Goal: Information Seeking & Learning: Compare options

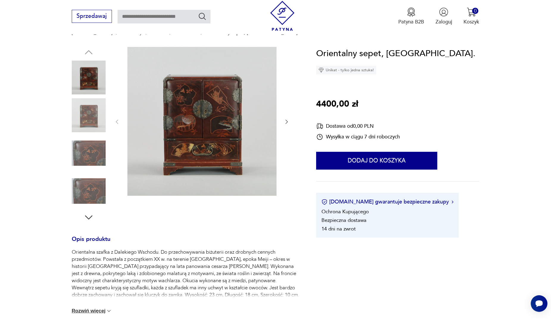
scroll to position [59, 0]
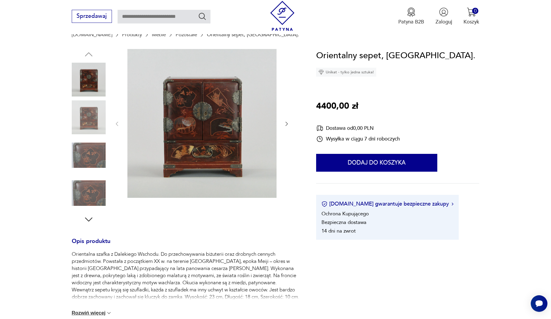
click at [94, 162] on img at bounding box center [89, 156] width 34 height 34
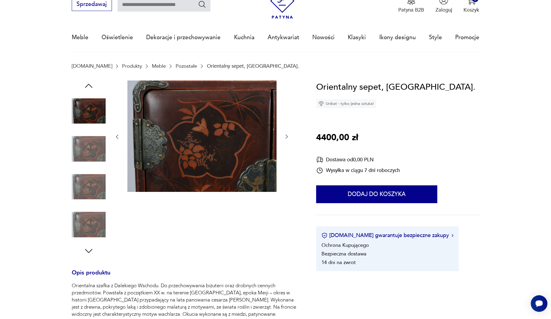
scroll to position [0, 0]
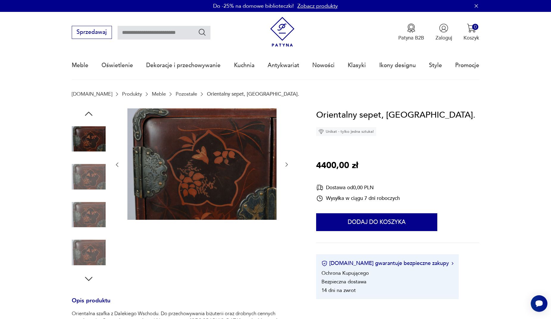
click at [164, 27] on input "text" at bounding box center [163, 33] width 93 height 14
type input "******"
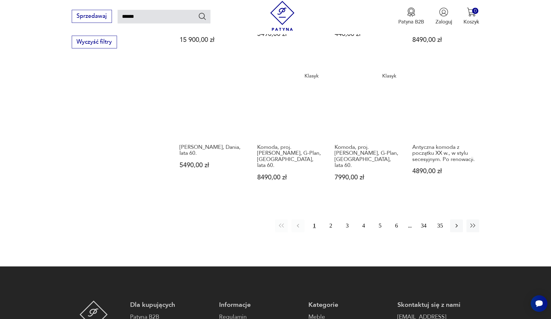
scroll to position [480, 0]
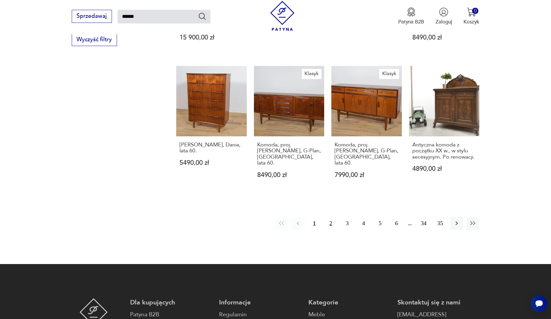
click at [332, 217] on button "2" at bounding box center [330, 223] width 13 height 13
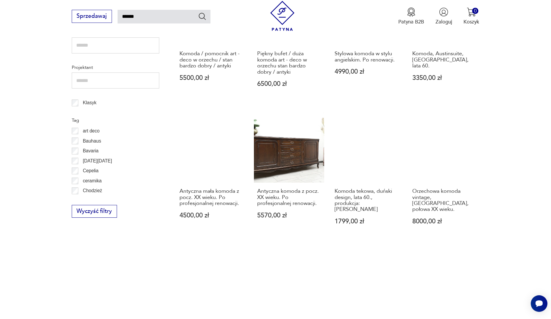
scroll to position [359, 0]
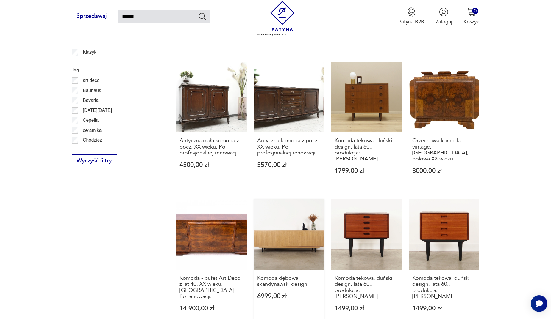
click at [297, 239] on link "Komoda dębowa, skandynawski design 6999,00 zł" at bounding box center [289, 263] width 70 height 126
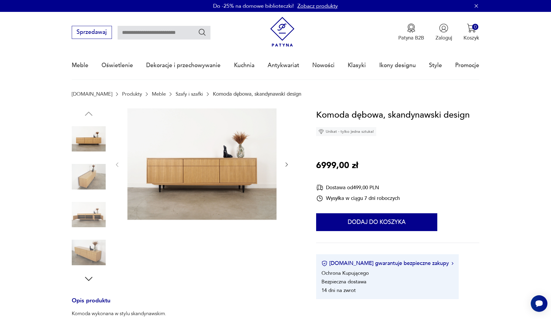
click at [98, 184] on img at bounding box center [89, 177] width 34 height 34
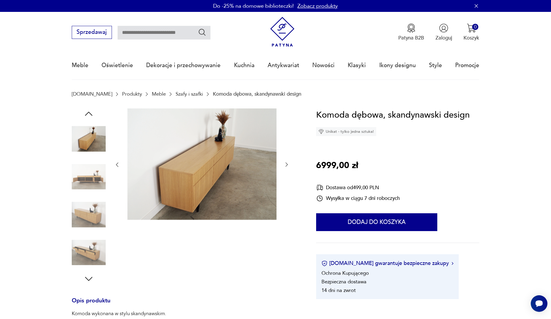
click at [95, 213] on img at bounding box center [89, 215] width 34 height 34
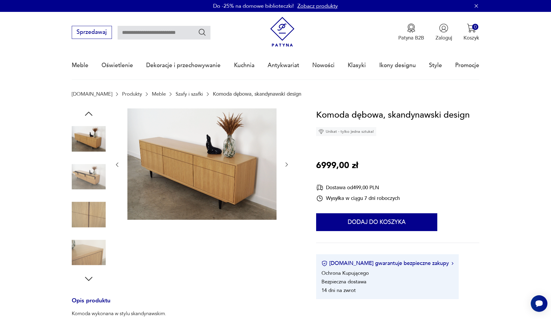
type input "******"
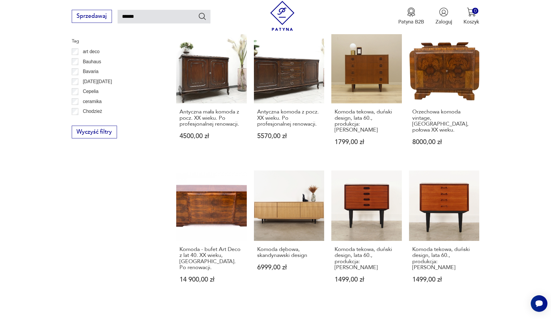
scroll to position [447, 0]
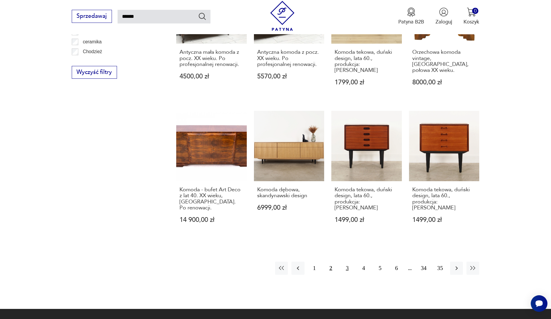
click at [350, 262] on button "3" at bounding box center [347, 268] width 13 height 13
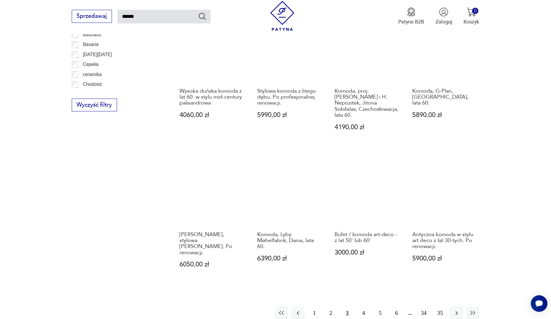
scroll to position [421, 0]
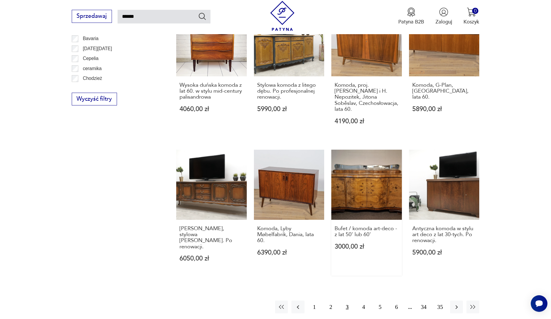
click at [351, 164] on link "Bufet / komoda art-deco - z lat 50' lub 60' 3000,00 zł" at bounding box center [366, 213] width 70 height 126
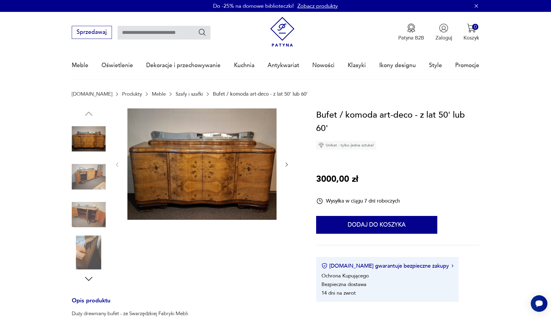
click at [88, 184] on img at bounding box center [89, 177] width 34 height 34
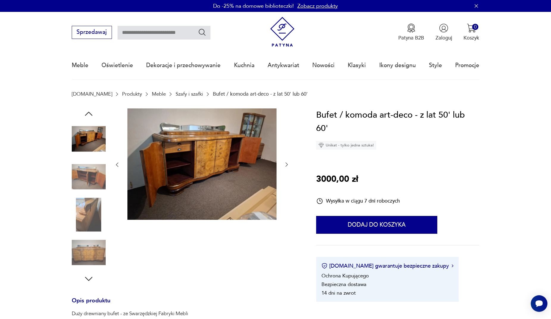
type input "******"
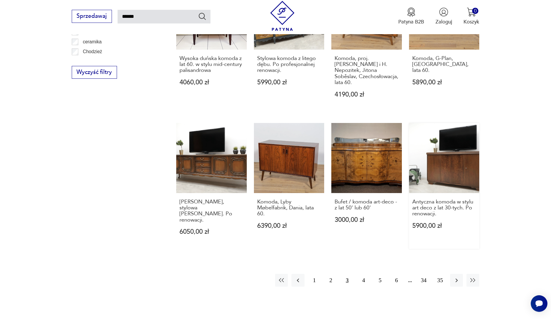
scroll to position [510, 0]
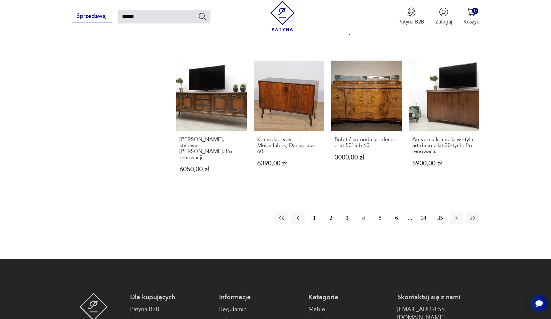
click at [365, 212] on button "4" at bounding box center [363, 218] width 13 height 13
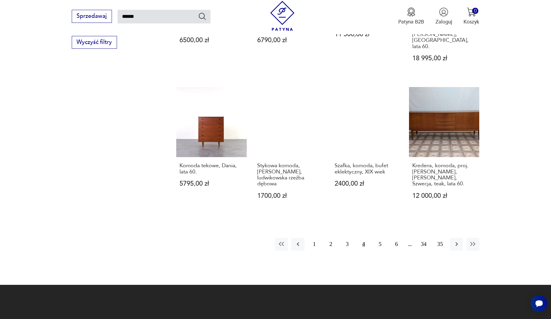
scroll to position [480, 0]
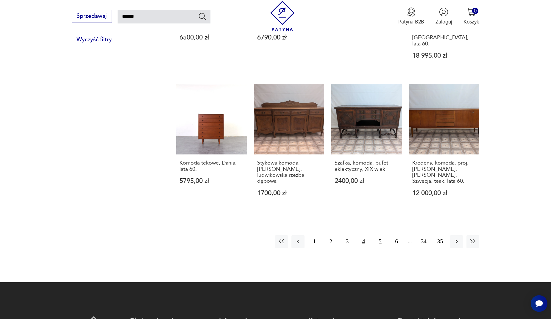
click at [379, 236] on button "5" at bounding box center [379, 242] width 13 height 13
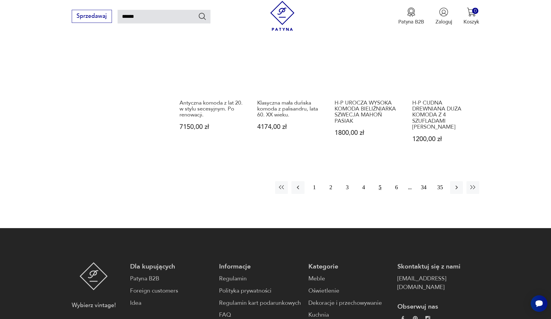
scroll to position [599, 0]
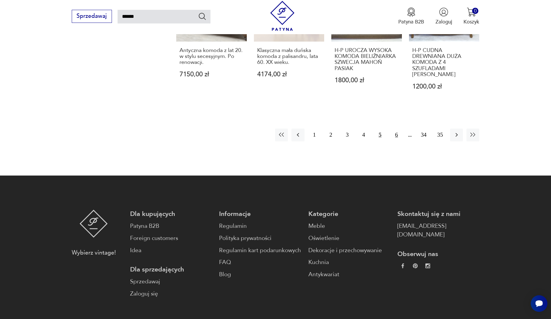
click at [397, 129] on button "6" at bounding box center [396, 135] width 13 height 13
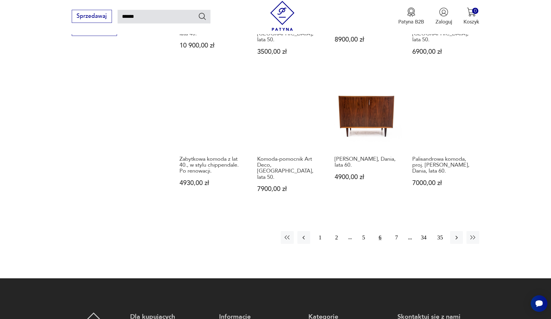
scroll to position [569, 0]
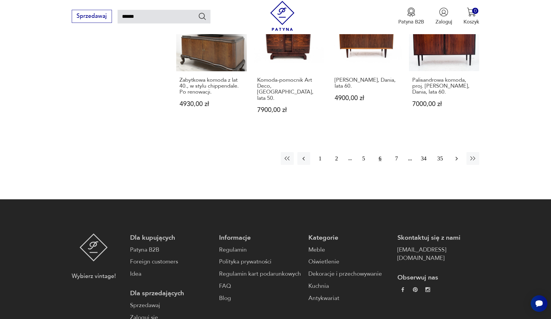
click at [457, 155] on icon "button" at bounding box center [456, 158] width 7 height 7
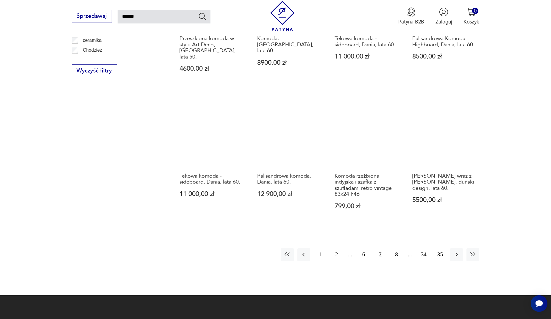
scroll to position [450, 0]
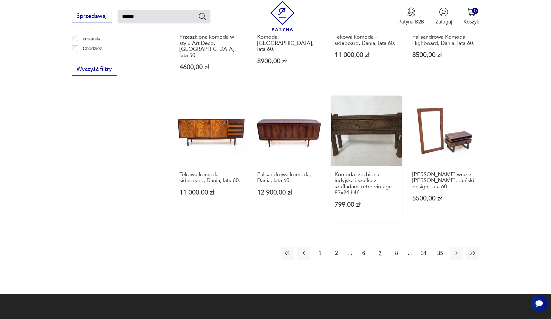
click at [376, 112] on link "Komoda rzeźbiona indyjska i szafka z szufladami retro vintage 83x24 h46 799,00 …" at bounding box center [366, 159] width 70 height 126
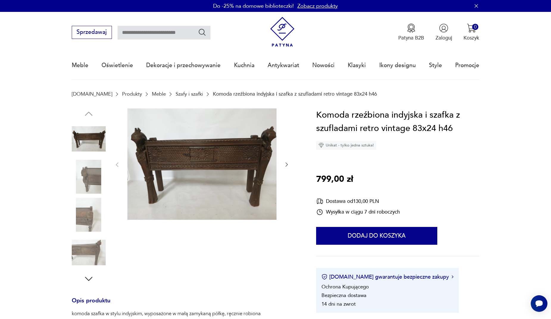
click at [216, 161] on img at bounding box center [201, 165] width 149 height 112
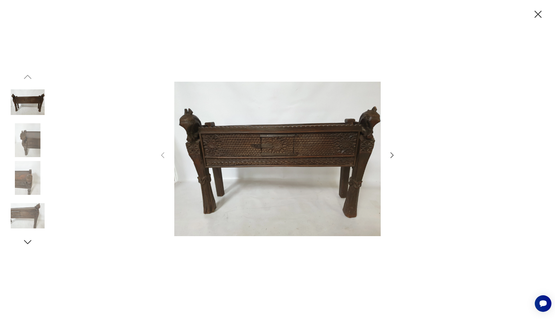
click at [390, 151] on div at bounding box center [278, 159] width 238 height 257
click at [391, 154] on icon "button" at bounding box center [392, 155] width 9 height 9
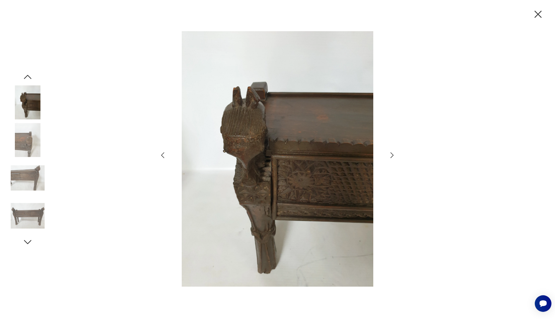
click at [392, 154] on icon "button" at bounding box center [392, 156] width 3 height 6
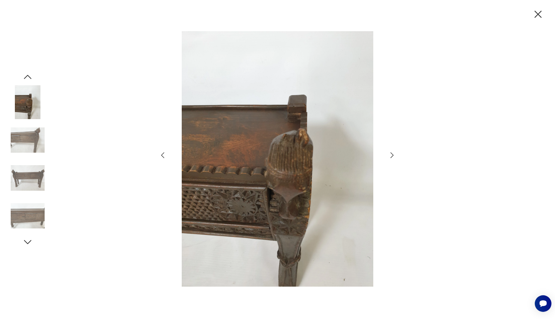
click at [392, 154] on icon "button" at bounding box center [392, 156] width 3 height 6
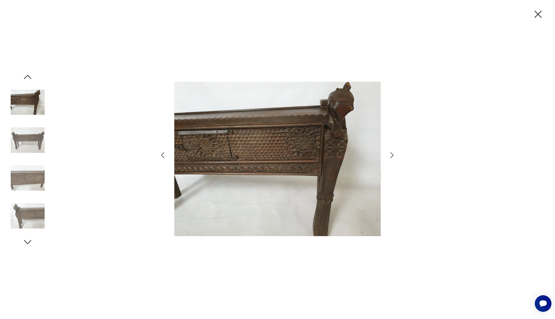
click at [392, 154] on icon "button" at bounding box center [392, 156] width 3 height 6
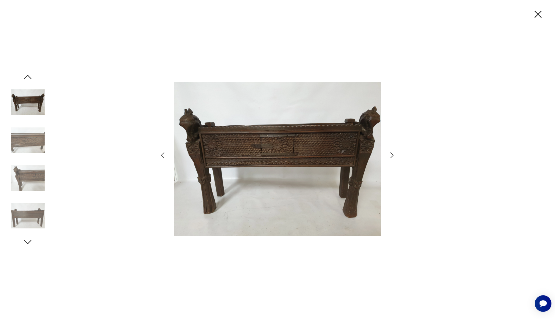
click at [40, 25] on div at bounding box center [277, 159] width 555 height 319
type input "******"
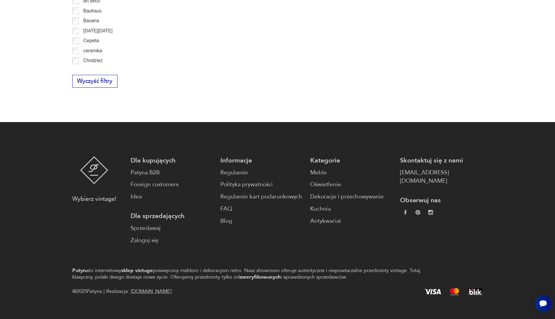
scroll to position [449, 0]
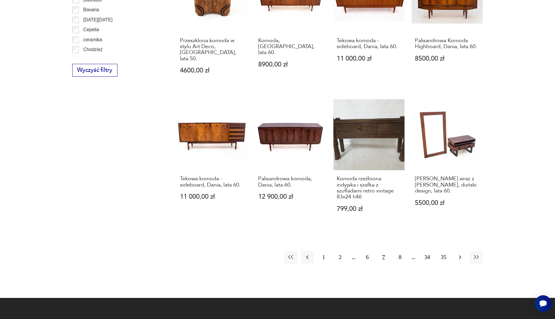
click at [460, 254] on icon "button" at bounding box center [460, 257] width 7 height 7
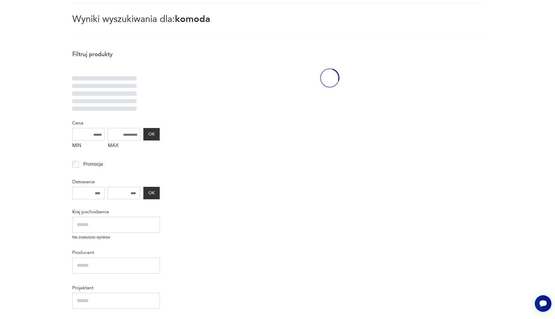
scroll to position [34, 0]
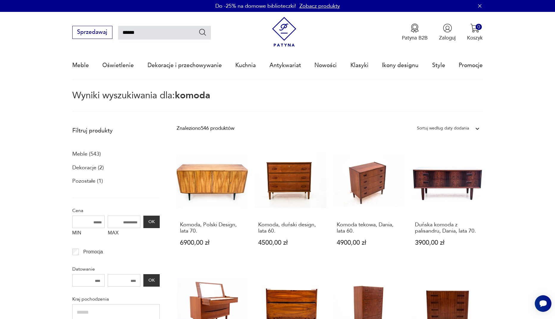
drag, startPoint x: 542, startPoint y: 121, endPoint x: 522, endPoint y: 51, distance: 72.9
click at [522, 51] on nav "Sprzedawaj ****** Patyna B2B Zaloguj 0 Koszyk Twój koszyk ( 0 ) Brak produktów …" at bounding box center [277, 46] width 555 height 68
